Goal: Task Accomplishment & Management: Manage account settings

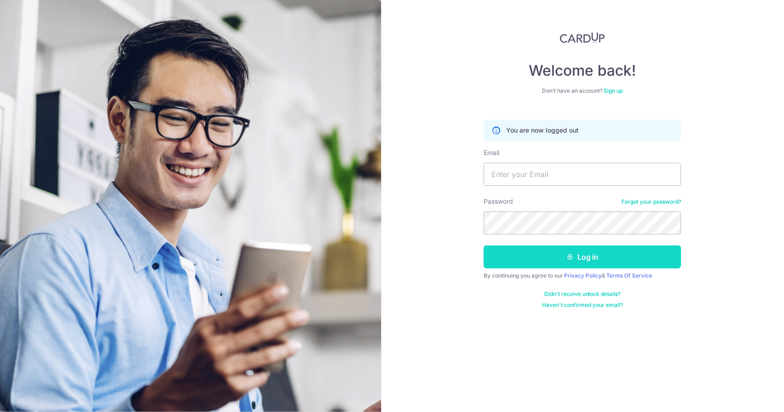
type input "[PERSON_NAME][EMAIL_ADDRESS][DOMAIN_NAME]"
click at [579, 258] on button "Log in" at bounding box center [582, 257] width 197 height 23
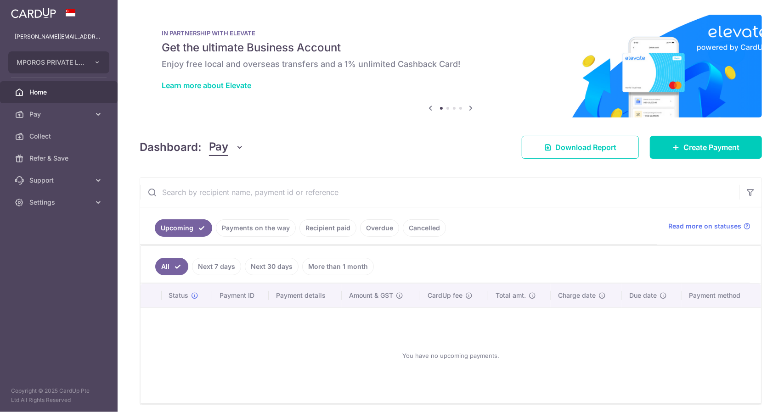
click at [241, 223] on link "Payments on the way" at bounding box center [256, 228] width 80 height 17
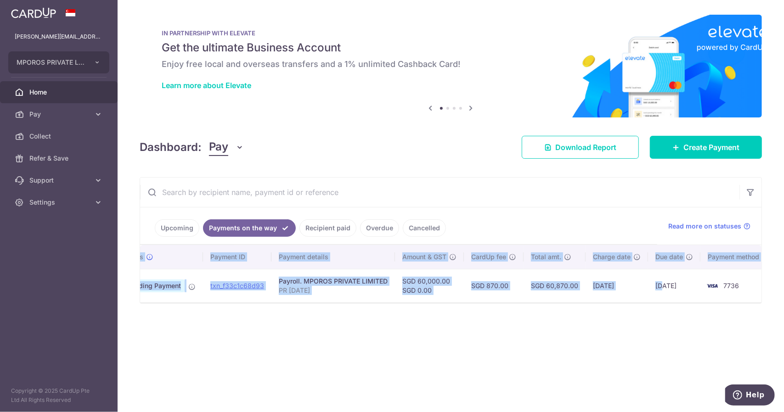
scroll to position [0, 45]
drag, startPoint x: 702, startPoint y: 300, endPoint x: 762, endPoint y: 303, distance: 60.7
click at [762, 303] on div "× Pause Schedule Pause all future payments in this series Pause just this one p…" at bounding box center [451, 206] width 666 height 412
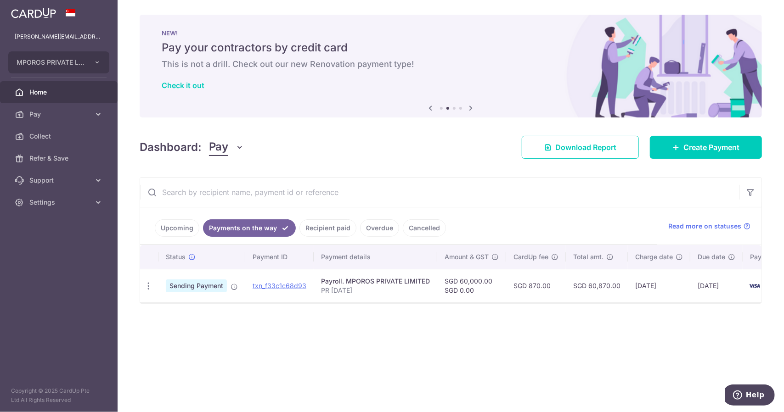
click at [380, 230] on link "Overdue" at bounding box center [379, 228] width 39 height 17
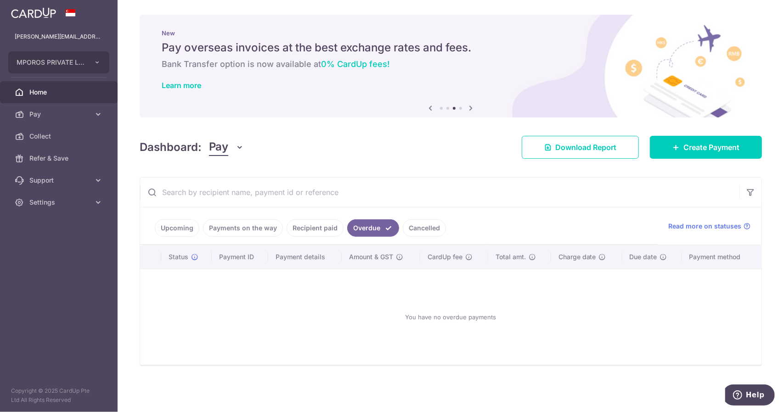
click at [425, 228] on link "Cancelled" at bounding box center [424, 228] width 43 height 17
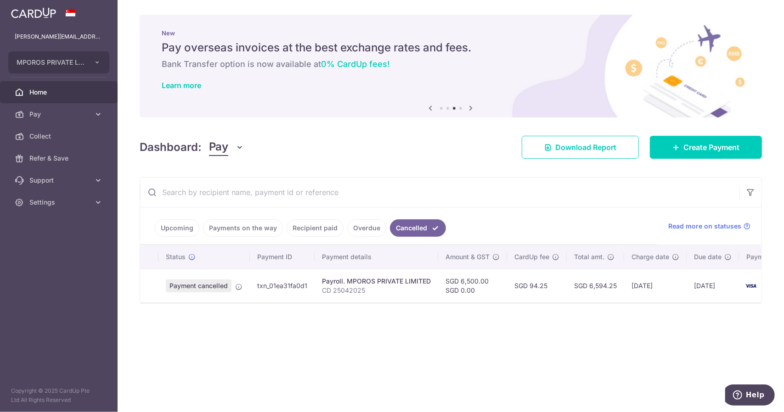
click at [305, 226] on link "Recipient paid" at bounding box center [315, 228] width 57 height 17
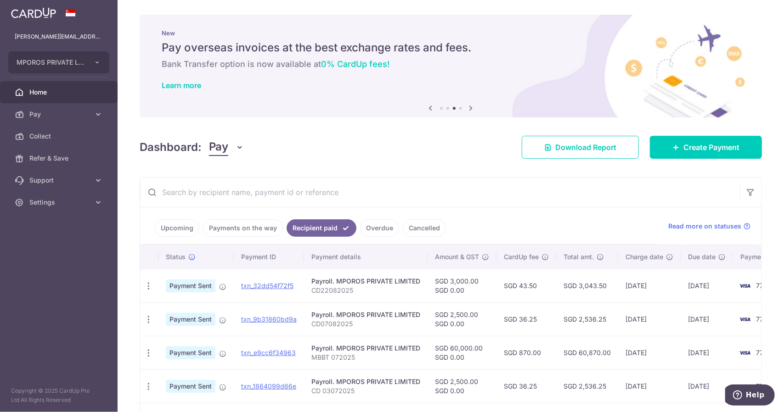
click at [238, 228] on link "Payments on the way" at bounding box center [243, 228] width 80 height 17
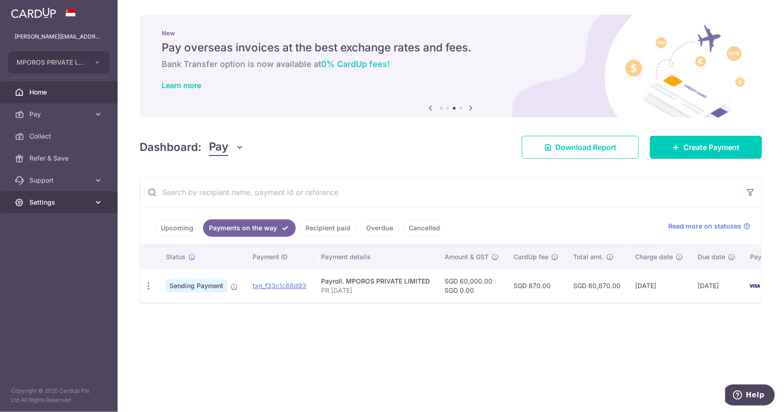
click at [66, 202] on span "Settings" at bounding box center [59, 202] width 61 height 9
click at [38, 250] on span "Logout" at bounding box center [59, 246] width 61 height 9
